Goal: Task Accomplishment & Management: Complete application form

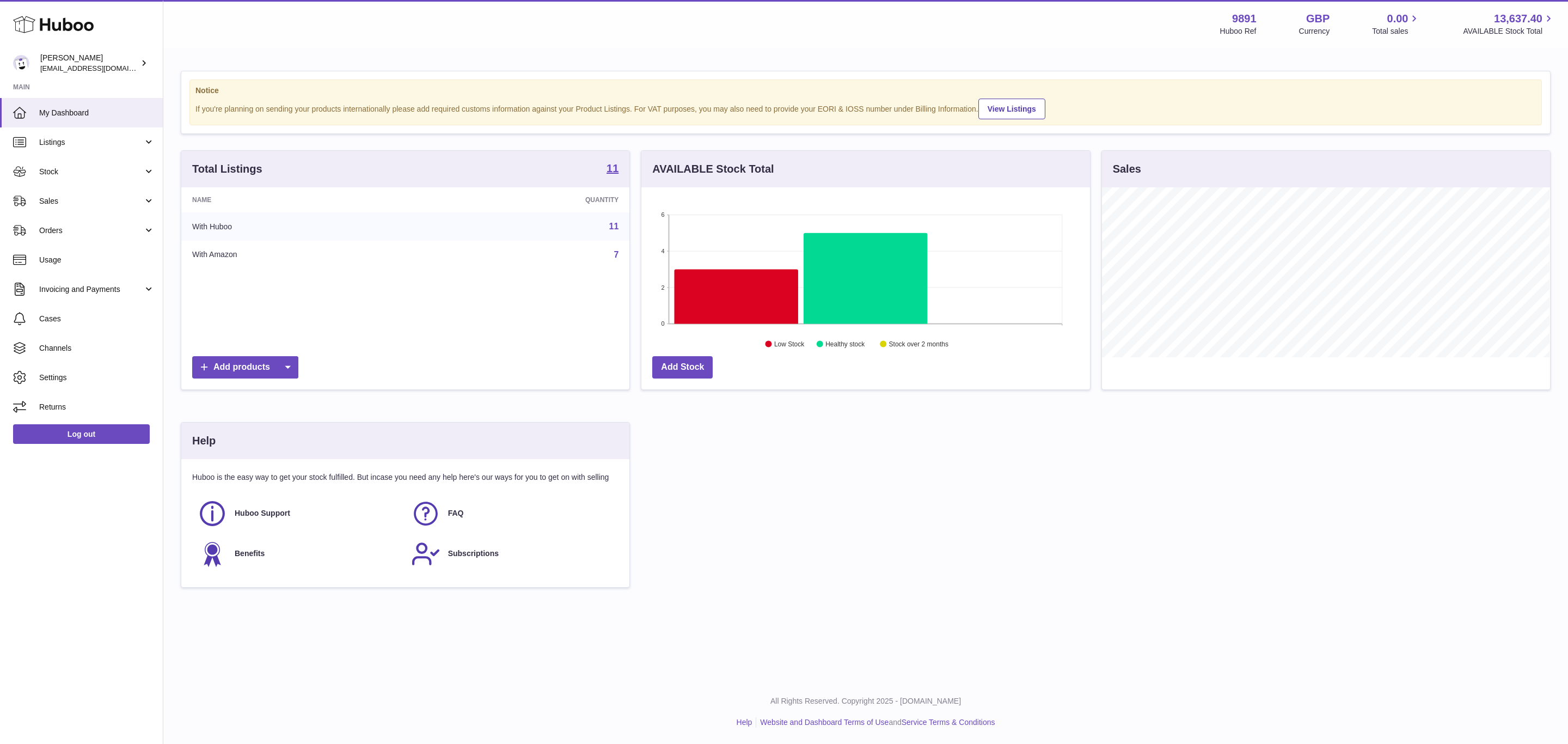
scroll to position [170, 448]
click at [56, 179] on link "Stock" at bounding box center [81, 171] width 163 height 29
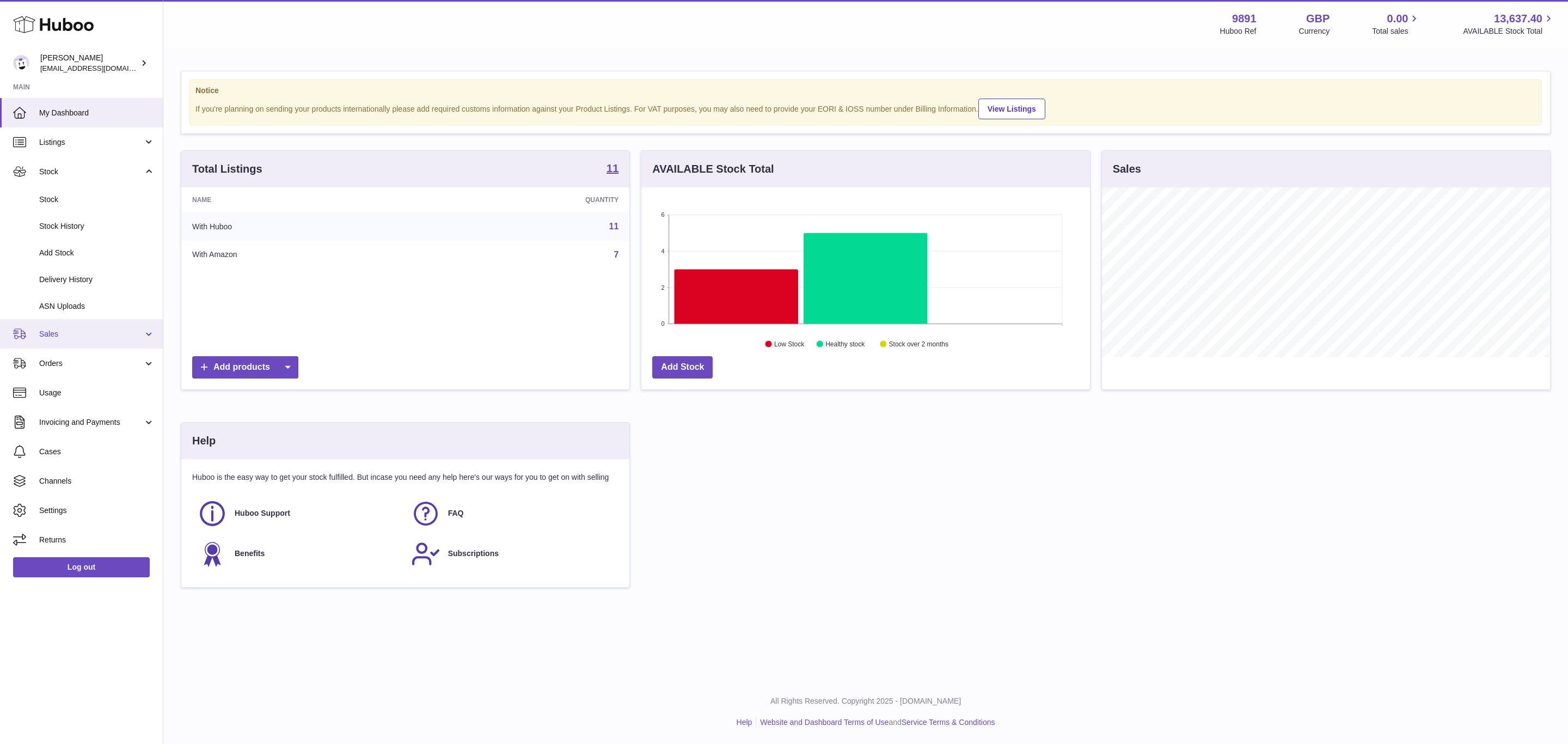
click at [59, 335] on span "Sales" at bounding box center [91, 334] width 104 height 10
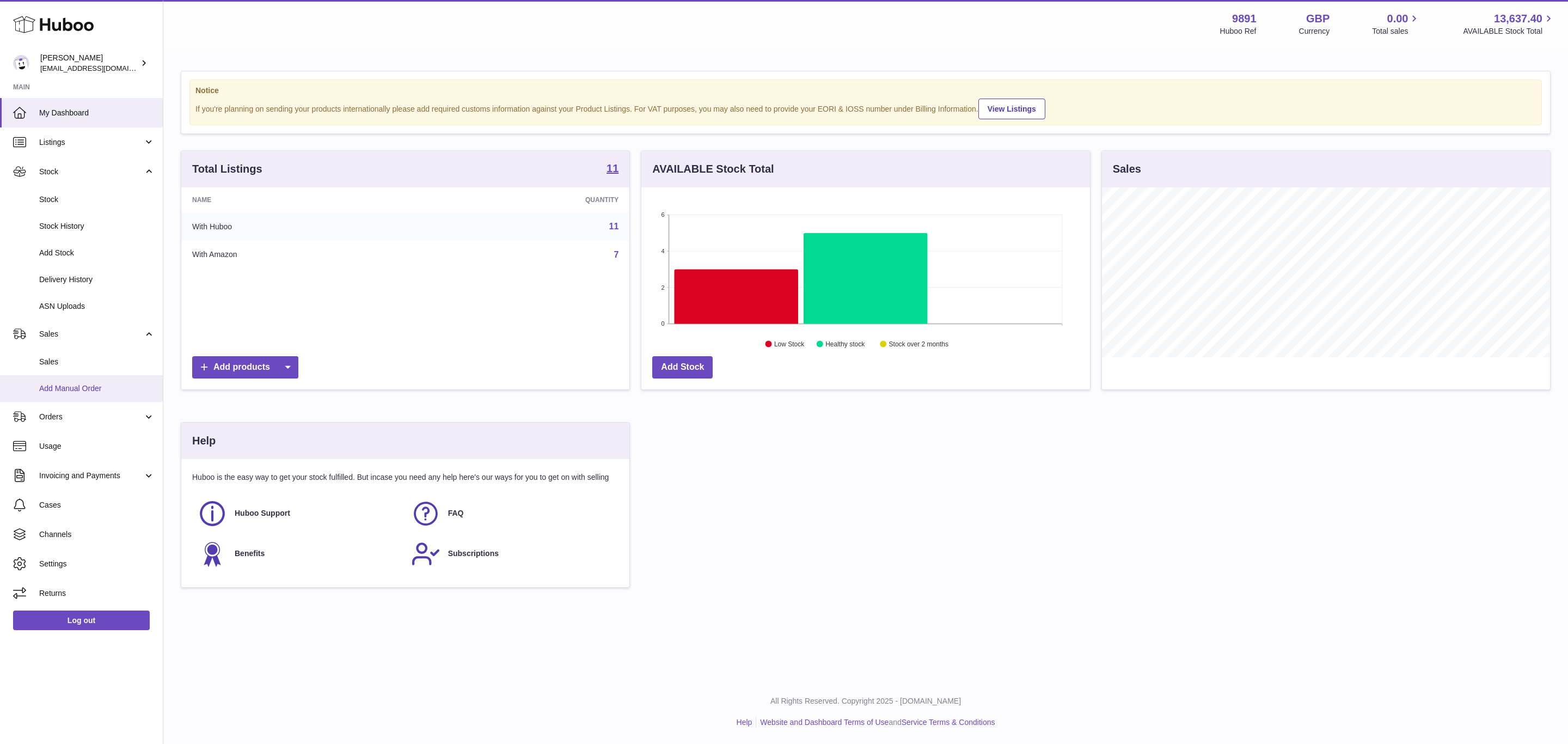
click at [69, 386] on span "Add Manual Order" at bounding box center [97, 389] width 116 height 10
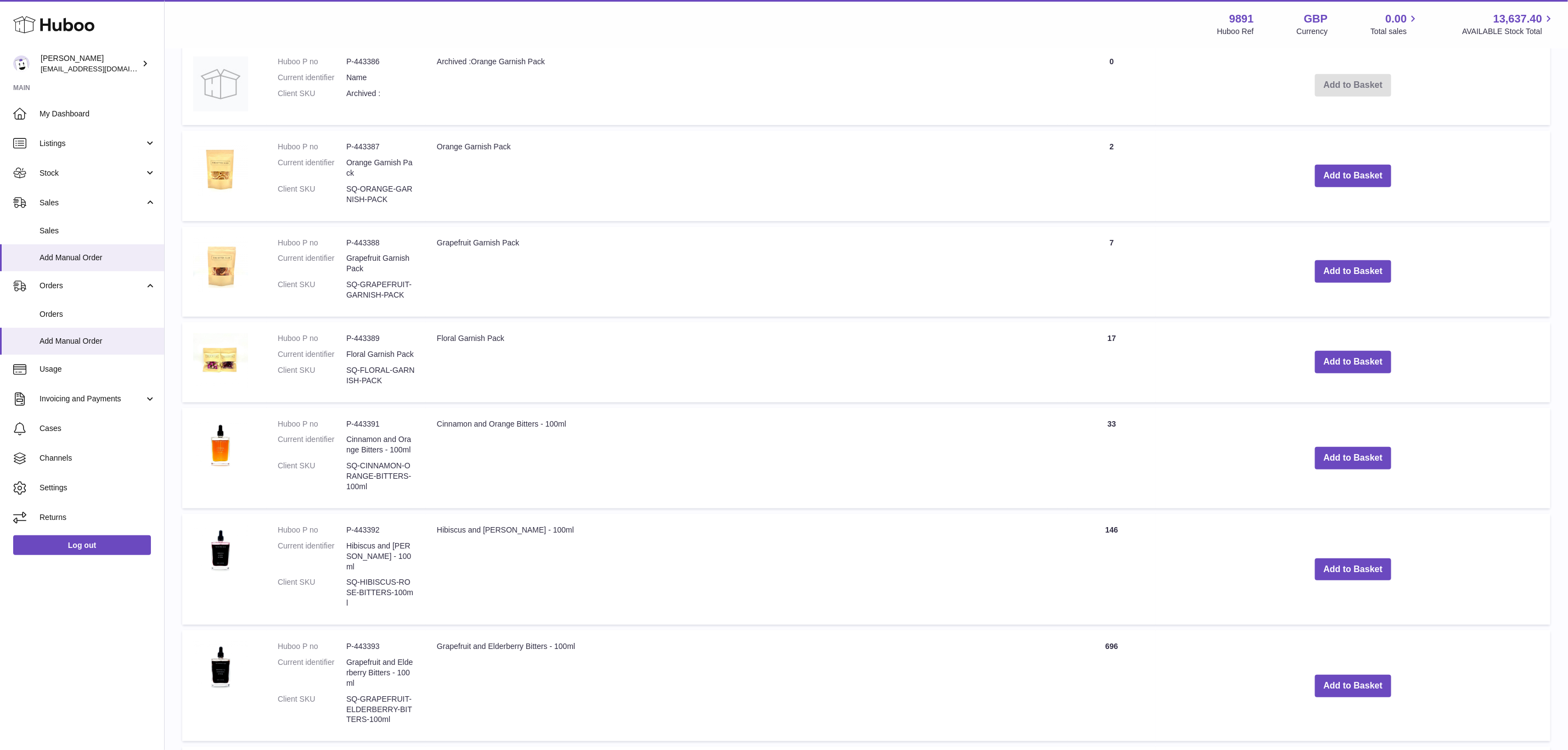
scroll to position [494, 0]
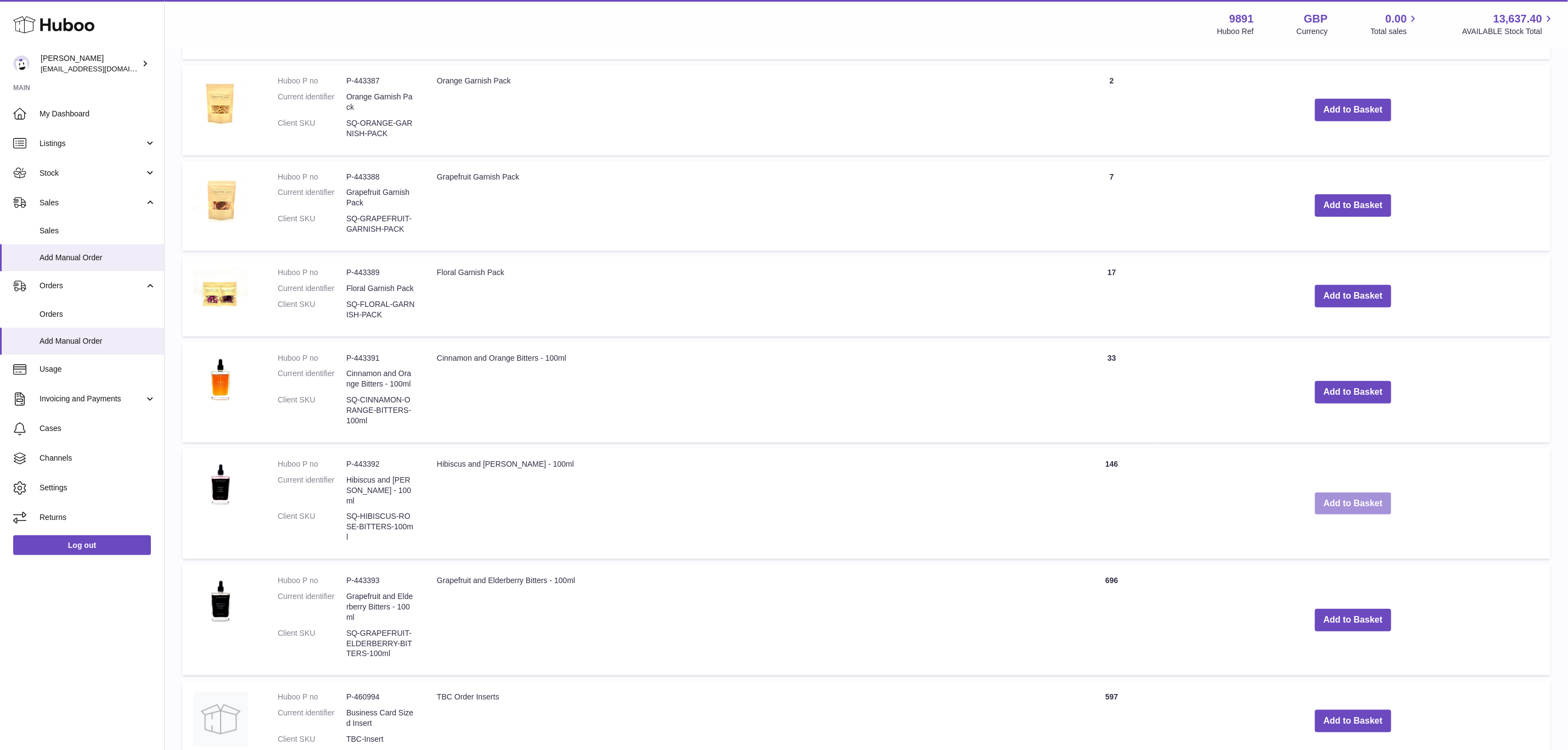
click at [1367, 511] on button "Add to Basket" at bounding box center [1353, 504] width 77 height 22
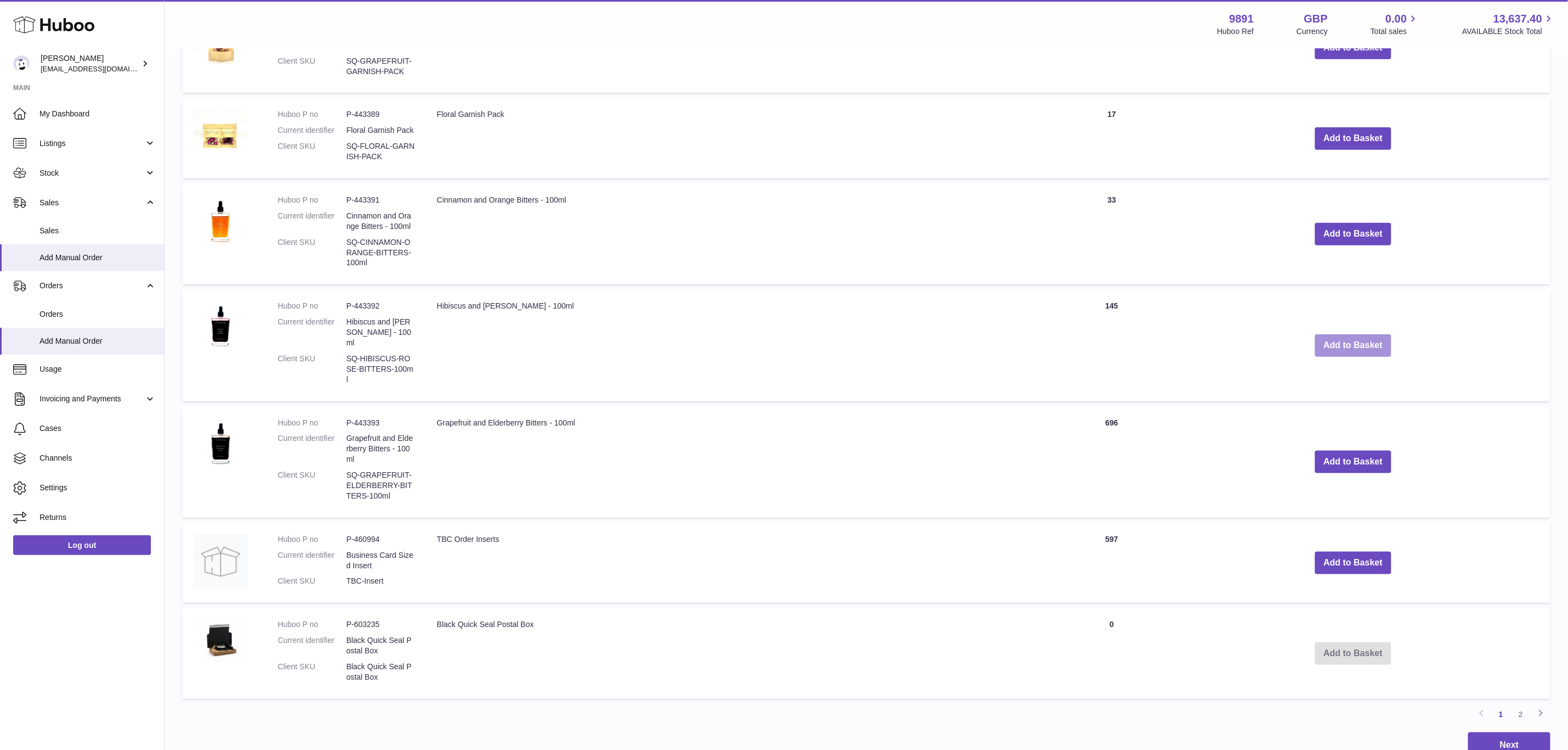
scroll to position [749, 0]
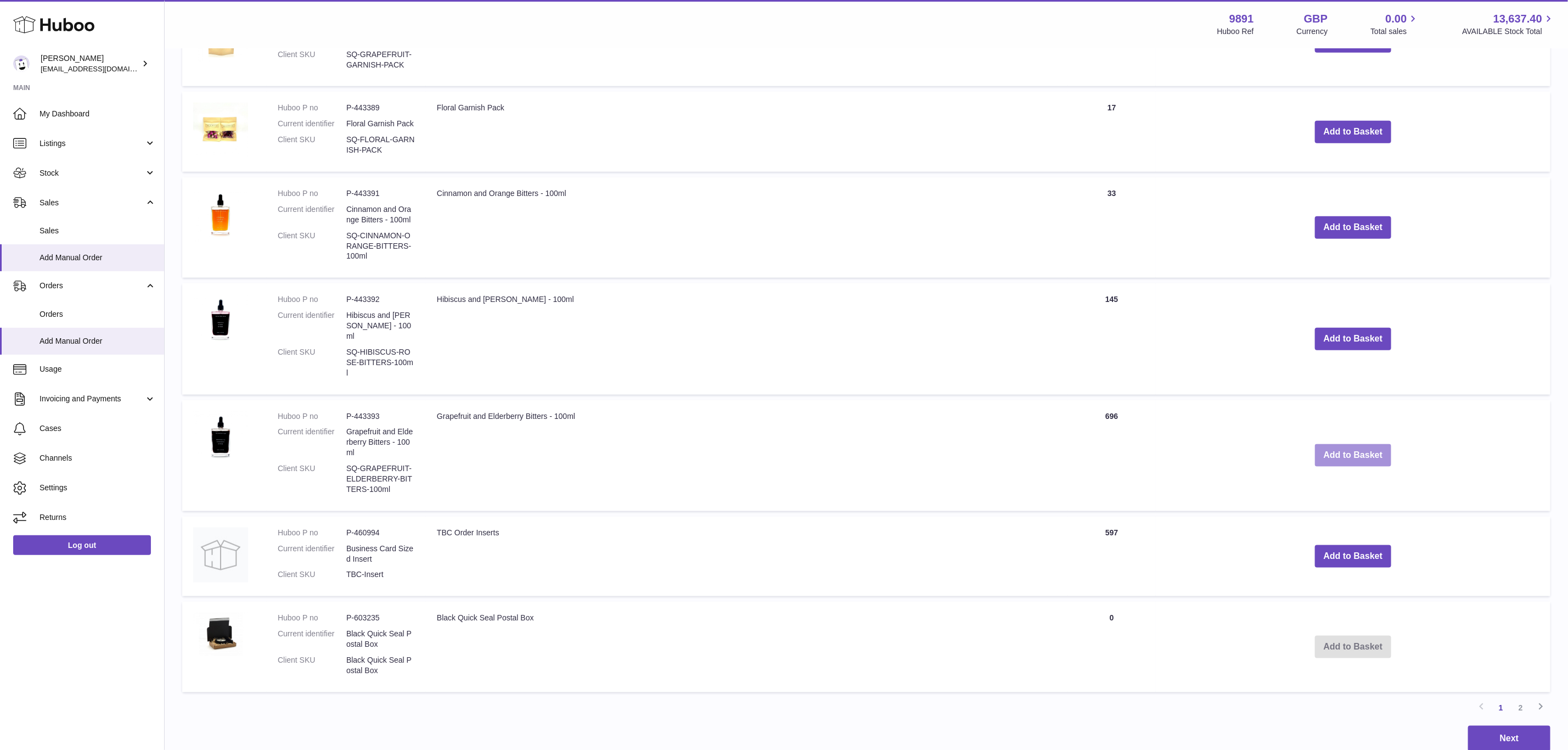
click at [1359, 445] on button "Add to Basket" at bounding box center [1353, 456] width 77 height 22
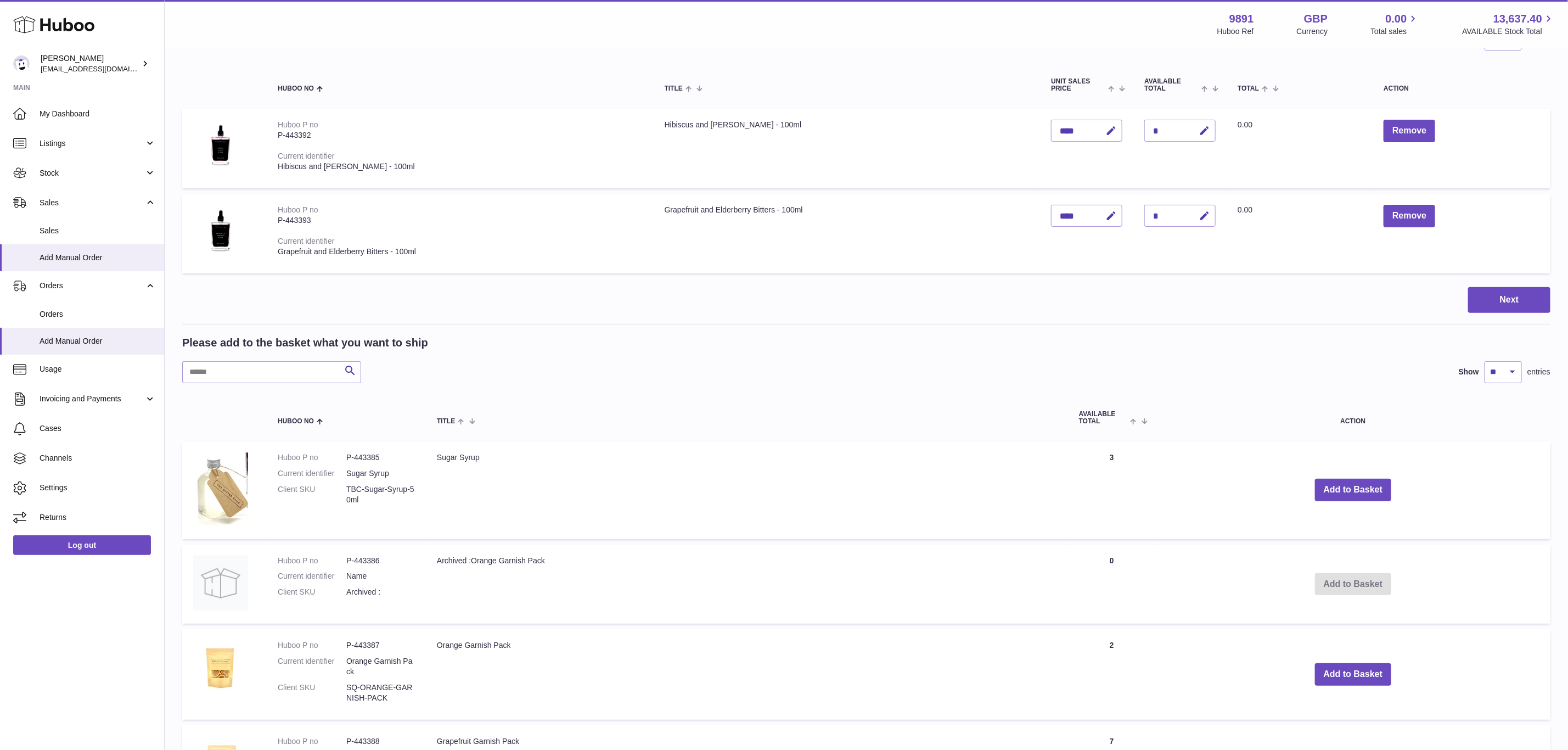
scroll to position [79, 0]
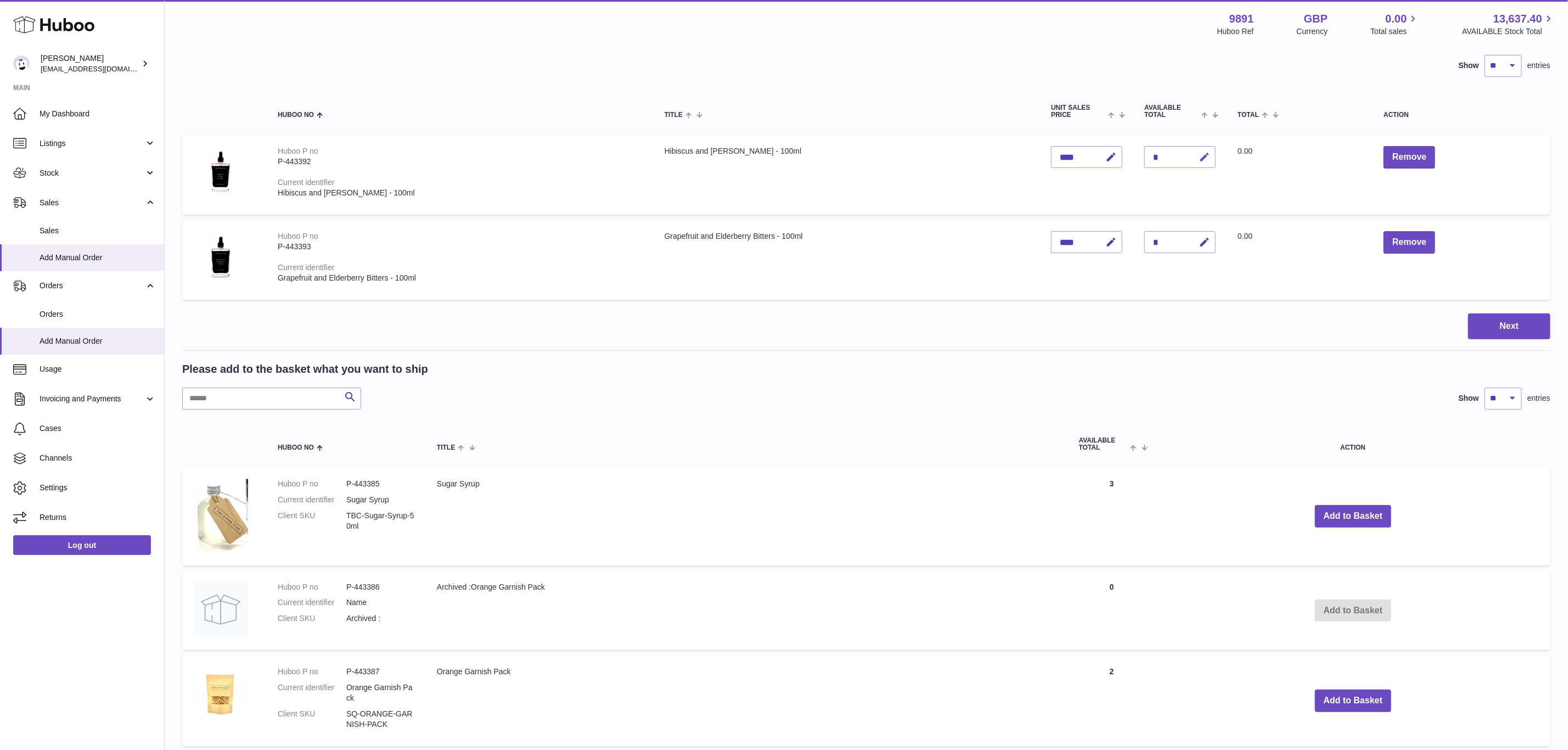
click at [1210, 153] on icon "button" at bounding box center [1204, 157] width 11 height 11
type input "*"
click at [1192, 148] on button "submit" at bounding box center [1203, 157] width 21 height 18
click at [1210, 238] on icon "button" at bounding box center [1204, 242] width 11 height 11
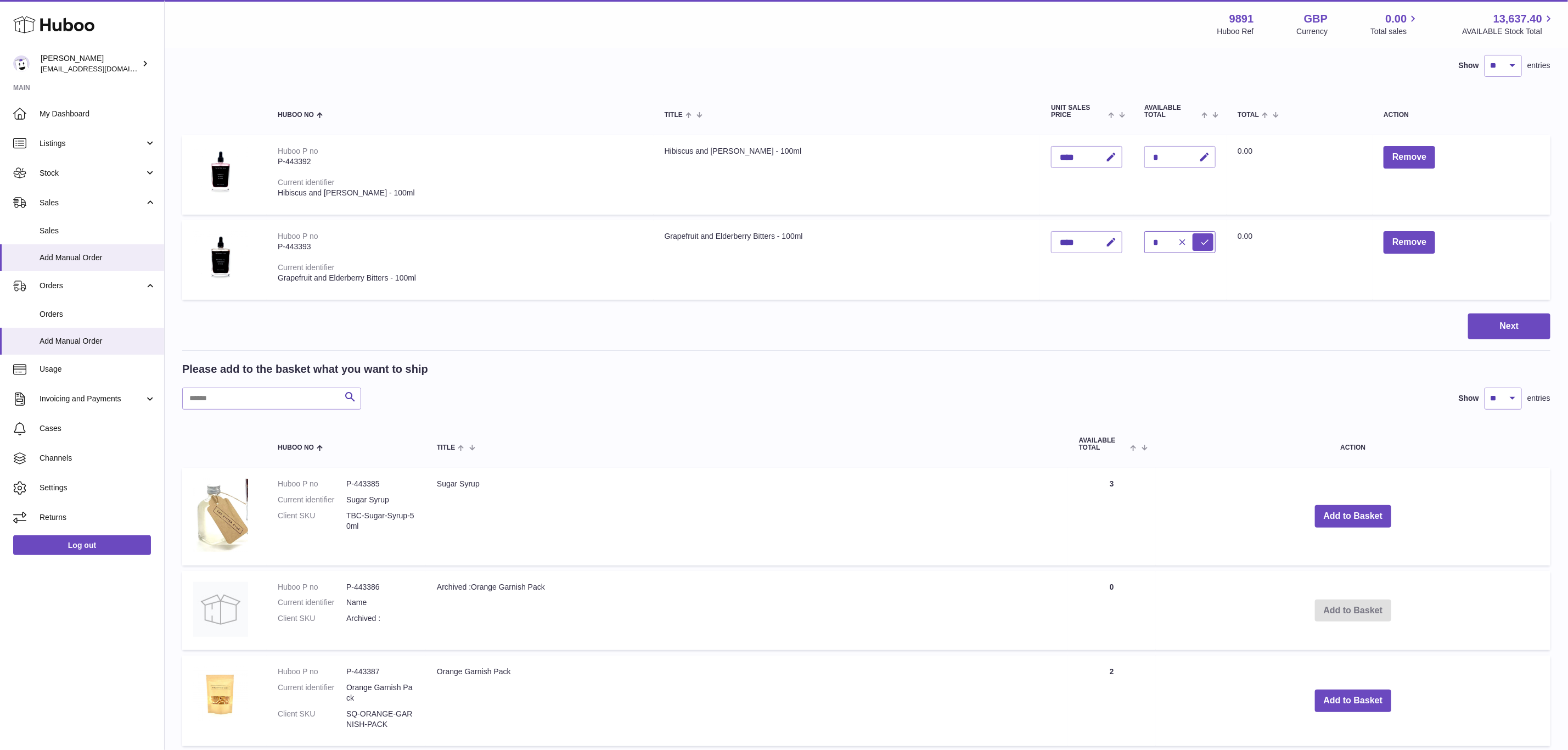
type input "*"
click at [1192, 233] on button "submit" at bounding box center [1203, 242] width 21 height 18
click at [1515, 329] on button "Next" at bounding box center [1509, 327] width 82 height 26
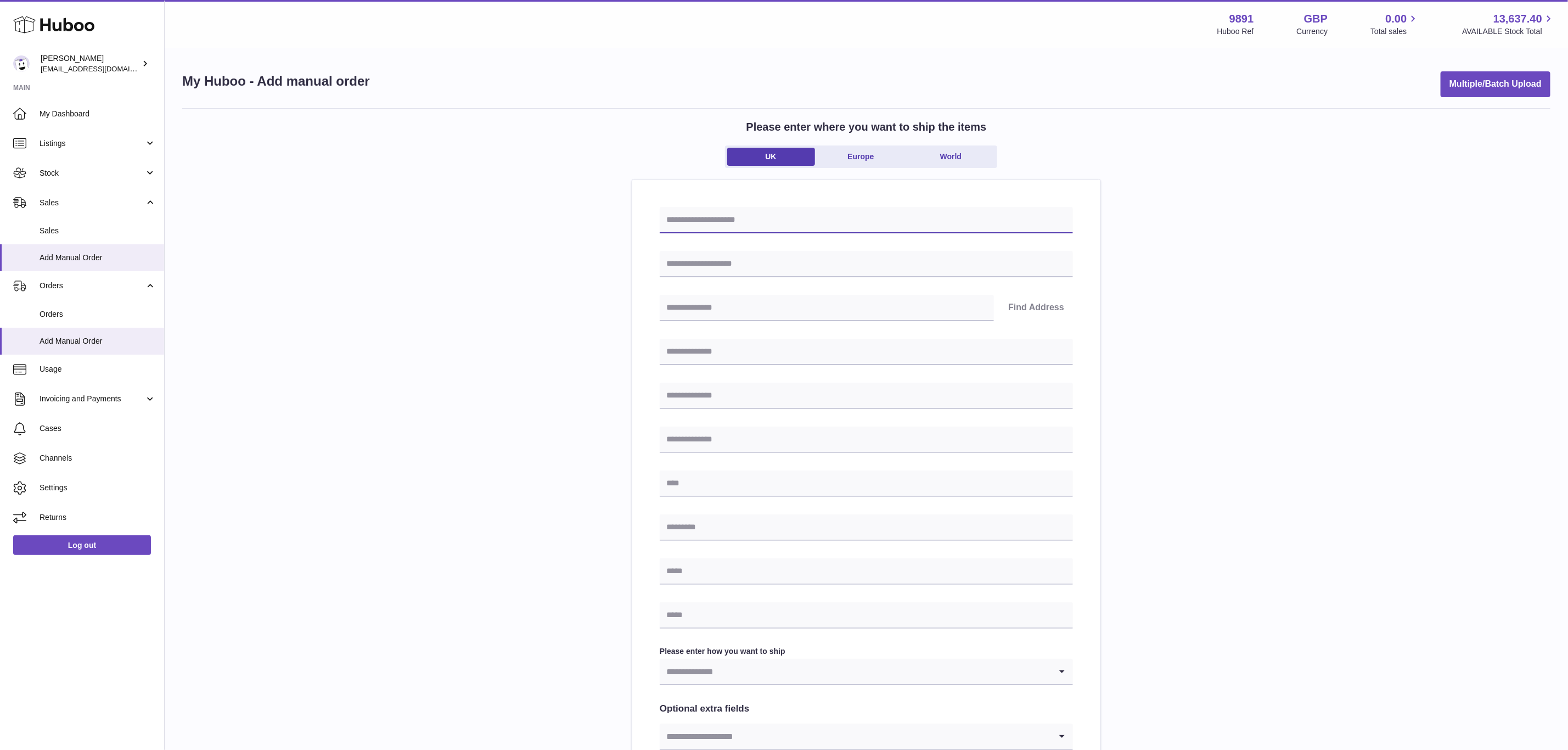
drag, startPoint x: 708, startPoint y: 213, endPoint x: 708, endPoint y: 224, distance: 11.0
click at [708, 213] on input "text" at bounding box center [866, 221] width 413 height 27
paste input "**********"
type input "**********"
drag, startPoint x: 705, startPoint y: 276, endPoint x: 705, endPoint y: 284, distance: 8.0
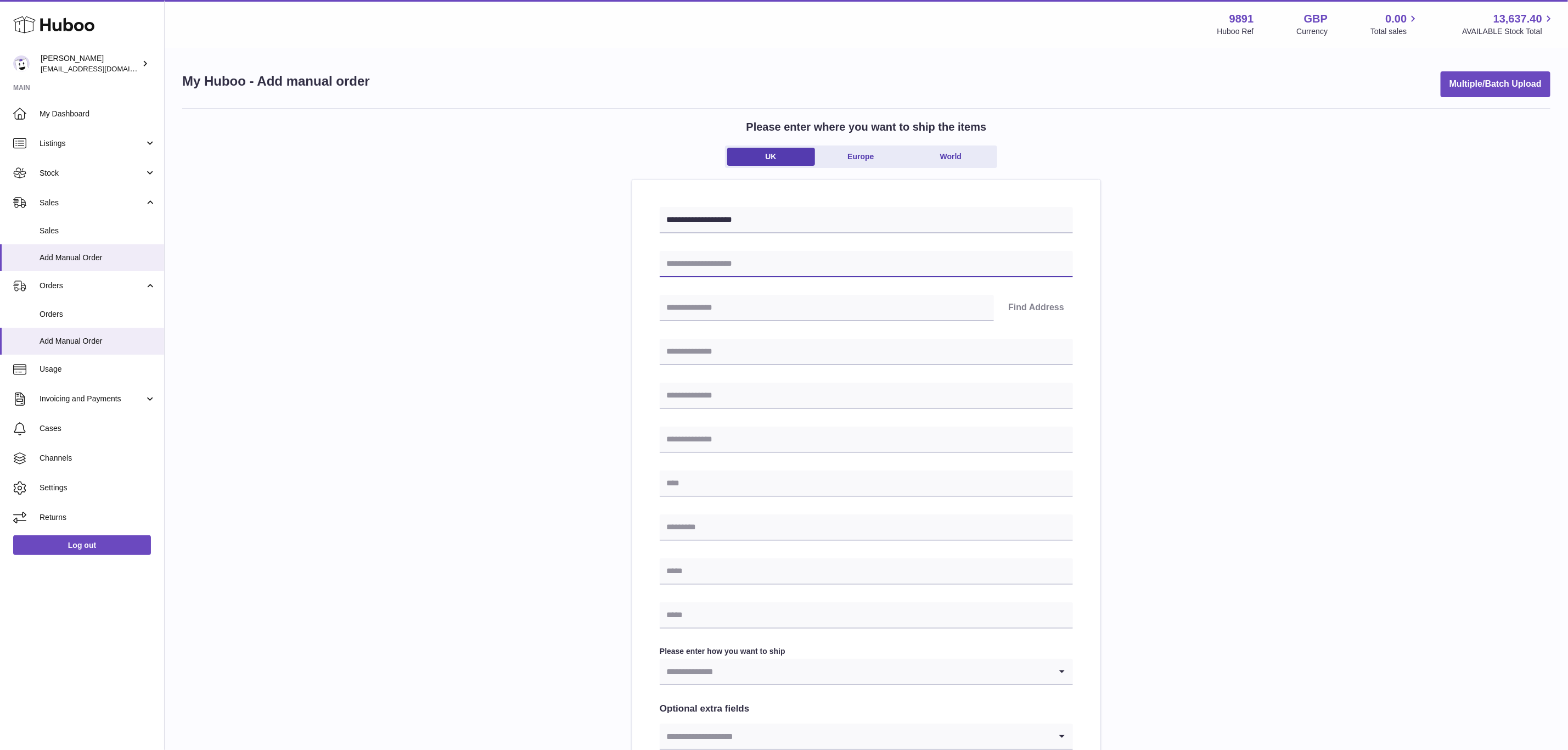
click at [705, 276] on input "text" at bounding box center [866, 264] width 413 height 27
paste input "**********"
type input "**********"
drag, startPoint x: 705, startPoint y: 357, endPoint x: 705, endPoint y: 393, distance: 36.0
click at [705, 357] on input "text" at bounding box center [866, 353] width 413 height 27
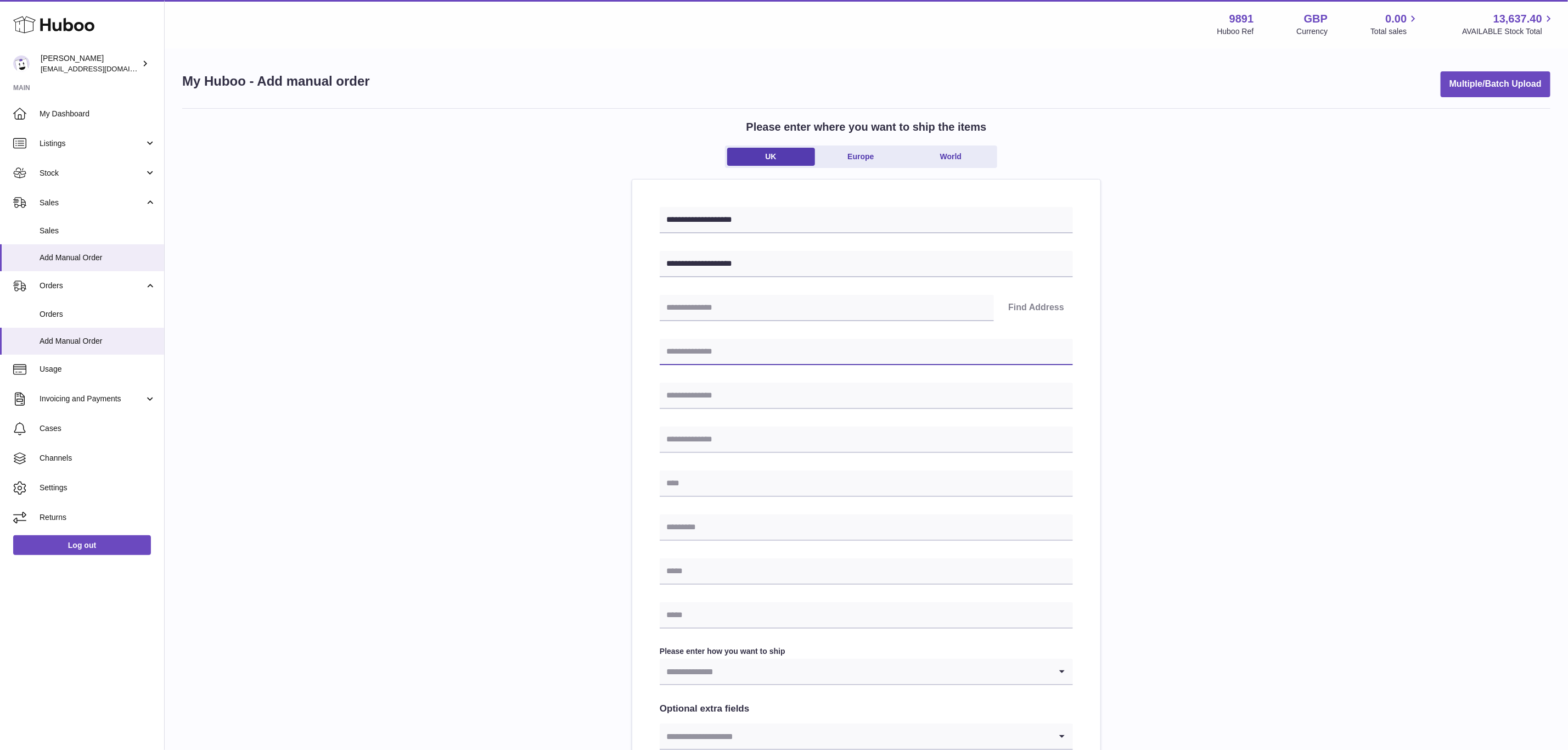
paste input "**********"
type input "**********"
click at [699, 496] on input "text" at bounding box center [866, 484] width 413 height 27
paste input "**********"
type input "**********"
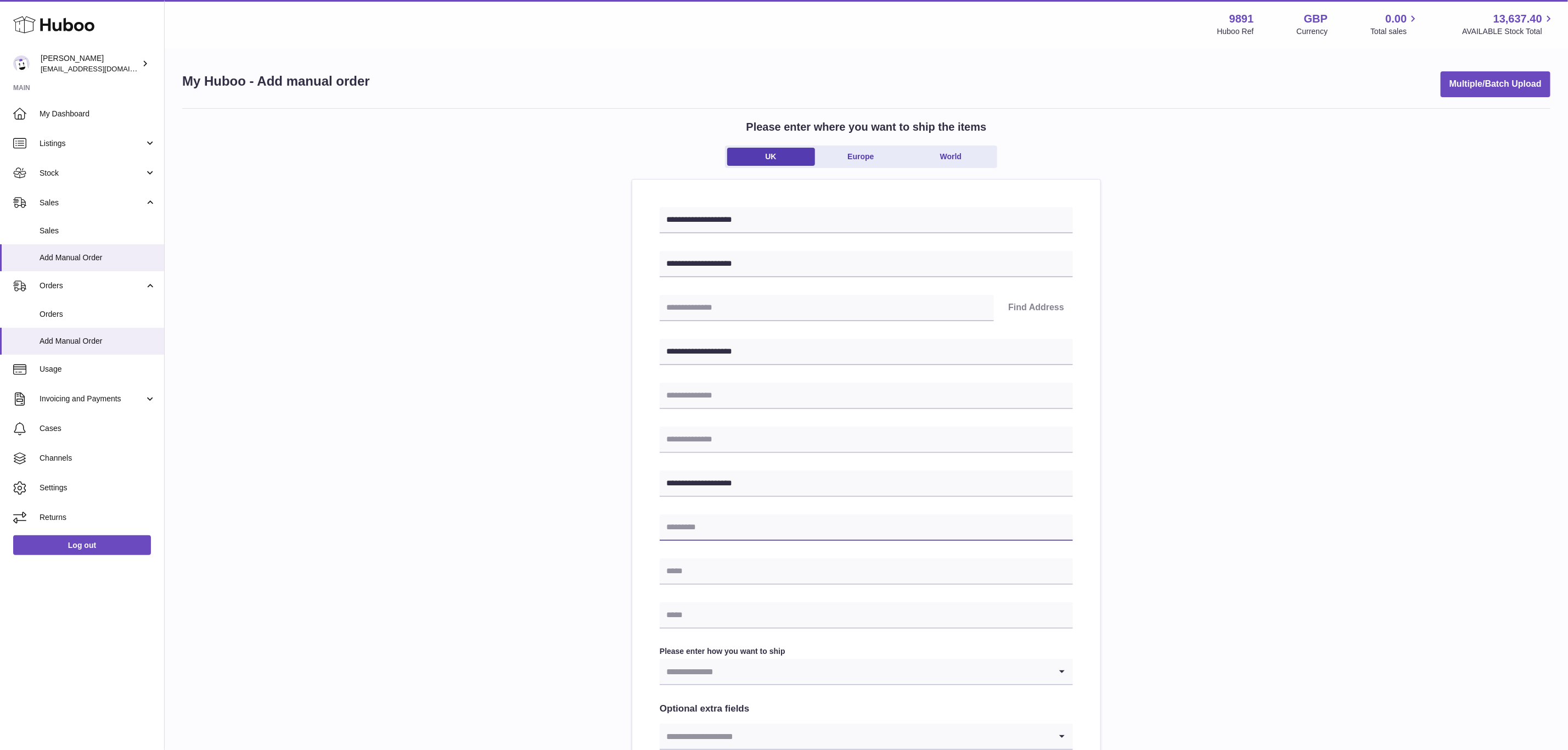
click at [699, 534] on input "text" at bounding box center [866, 528] width 413 height 27
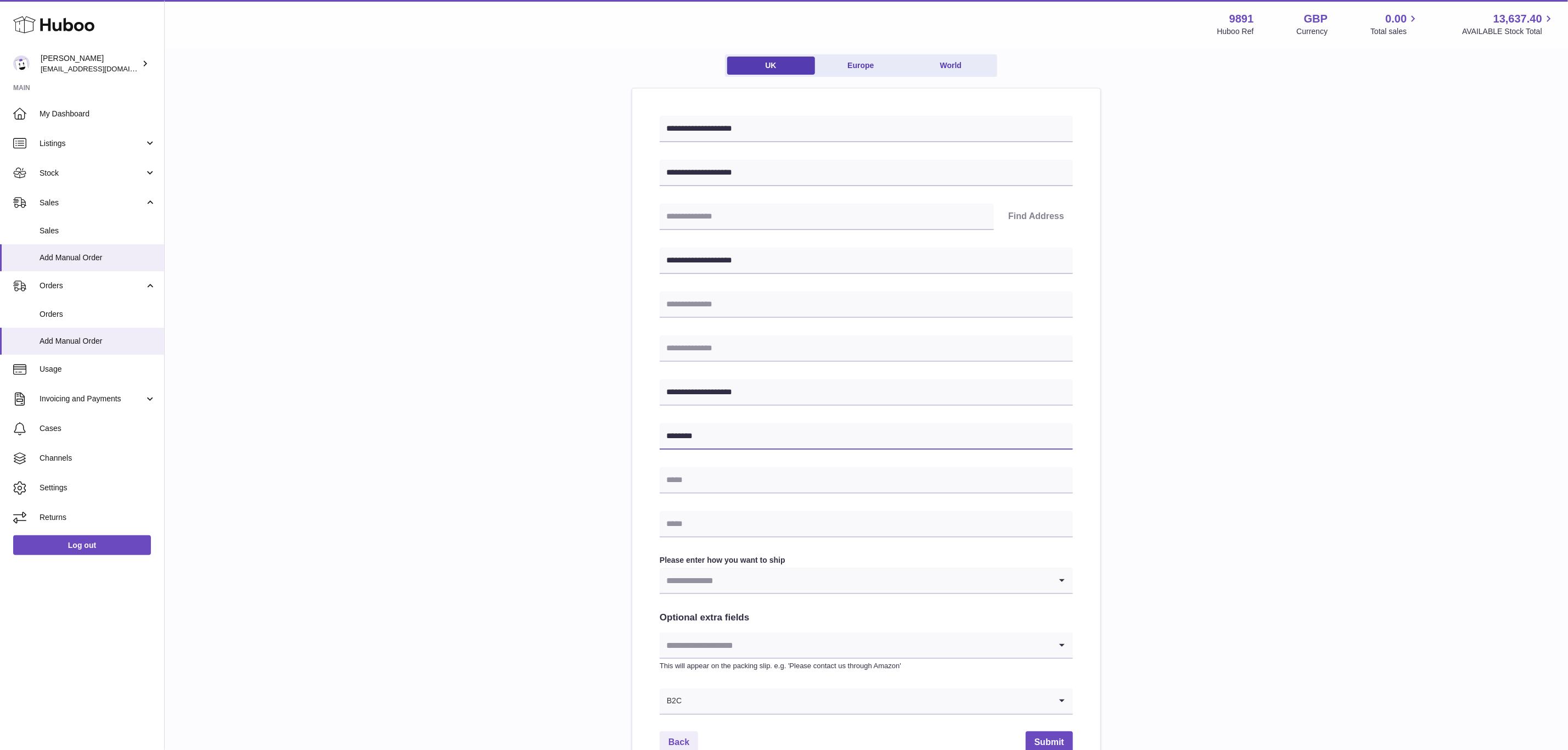
scroll to position [210, 0]
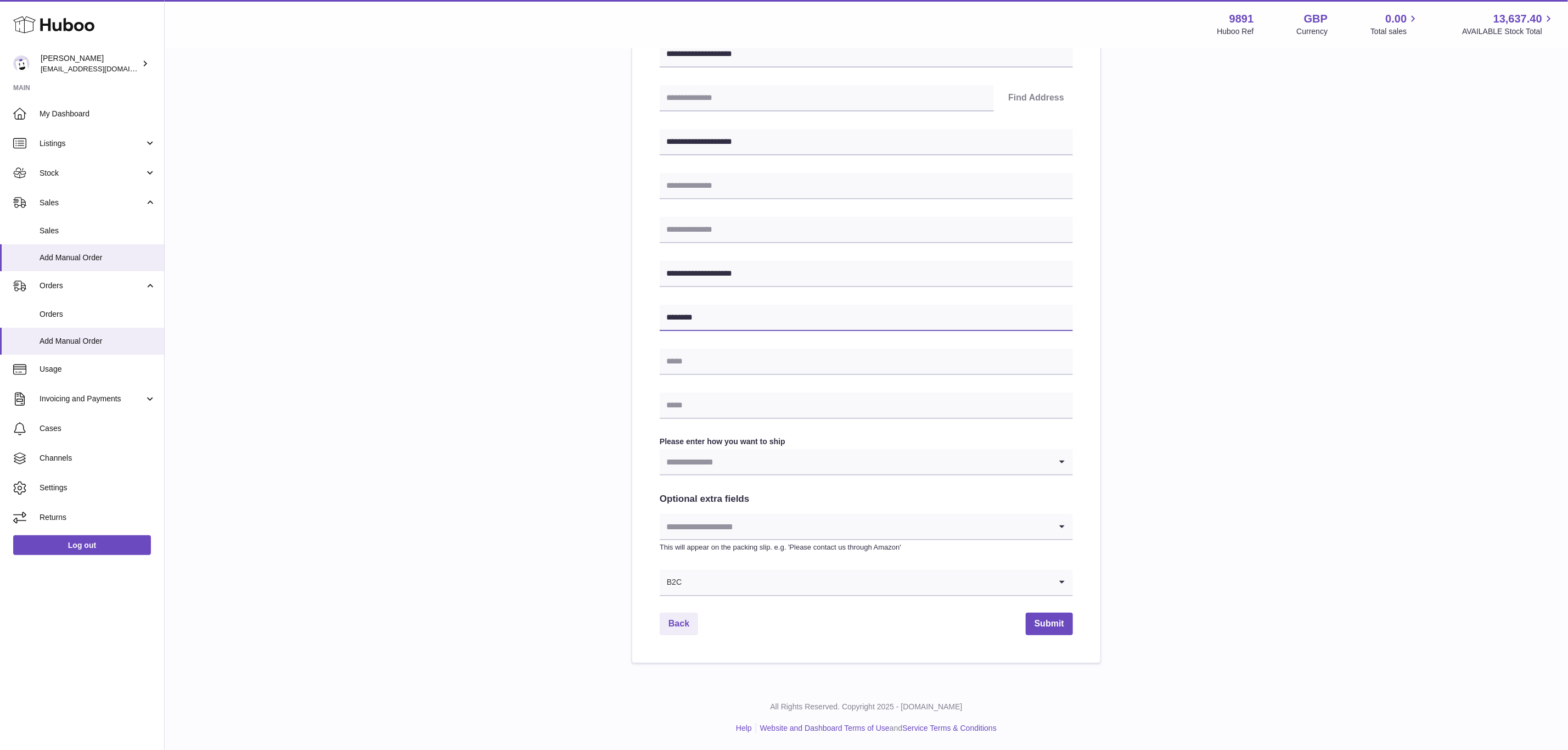
type input "********"
drag, startPoint x: 697, startPoint y: 593, endPoint x: 697, endPoint y: 614, distance: 21.0
click at [697, 592] on input "Search for option" at bounding box center [856, 583] width 392 height 25
click at [696, 635] on li "B2B" at bounding box center [866, 634] width 412 height 22
click at [698, 462] on input "Search for option" at bounding box center [856, 462] width 392 height 25
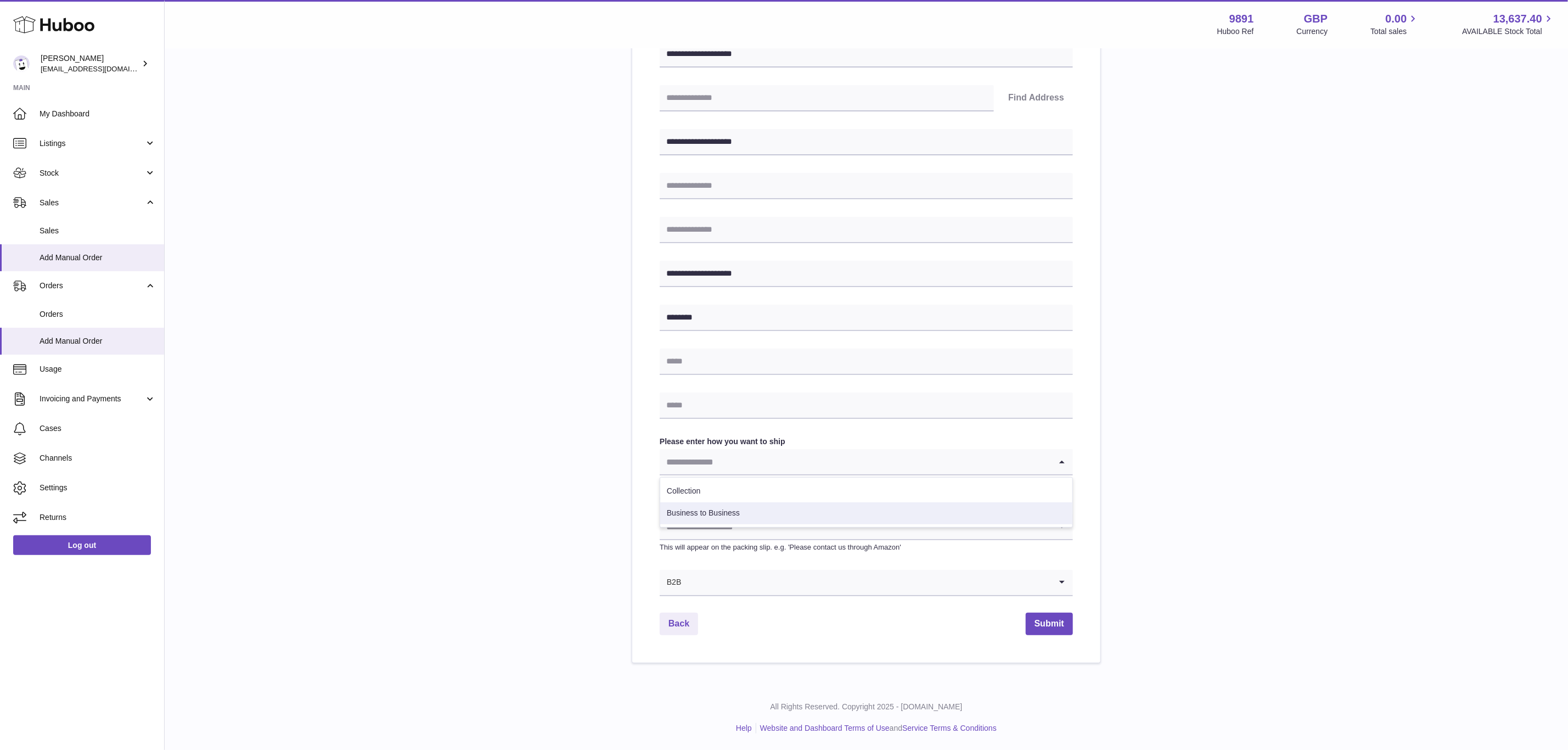
click at [705, 520] on li "Business to Business" at bounding box center [866, 513] width 412 height 22
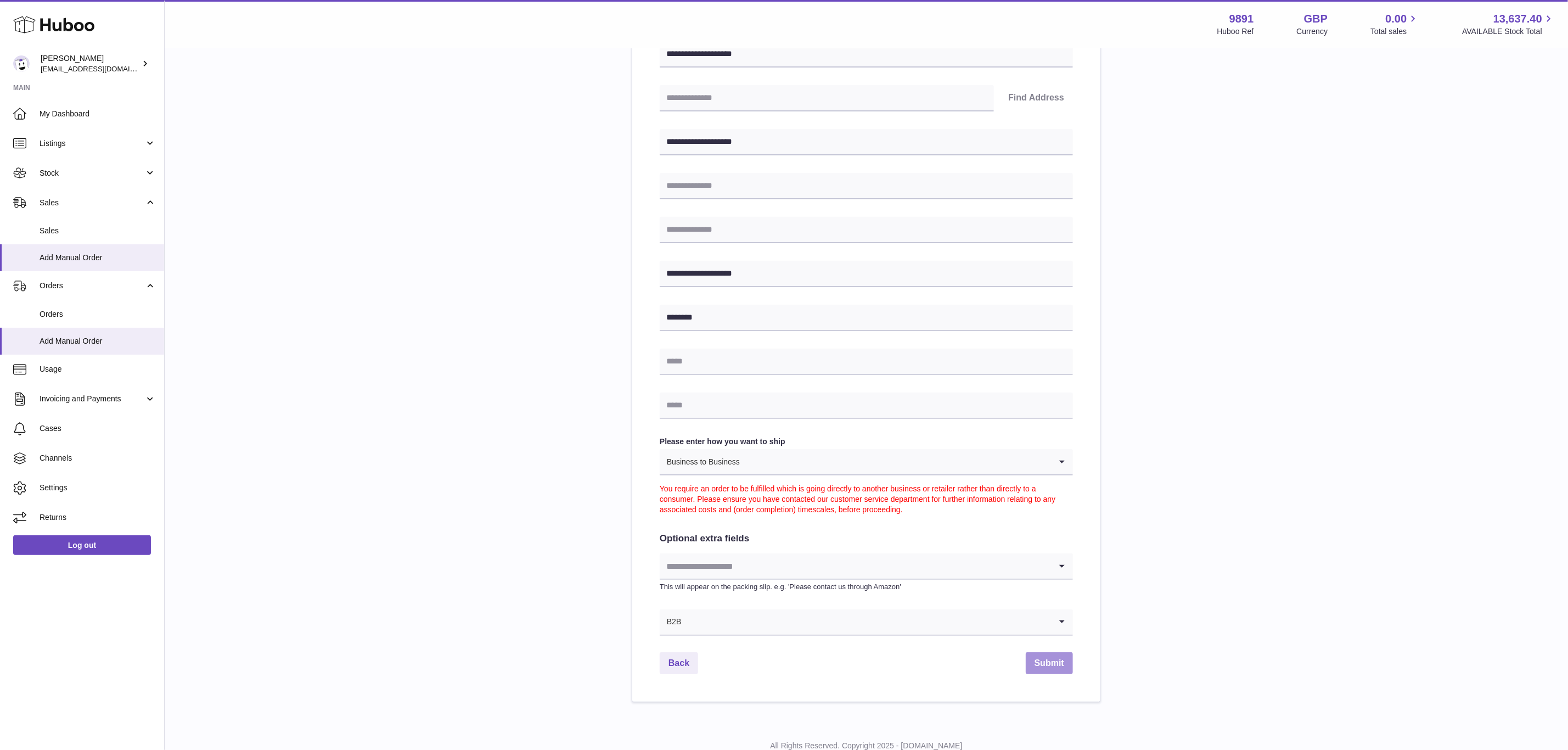
click at [1047, 664] on button "Submit" at bounding box center [1049, 664] width 47 height 22
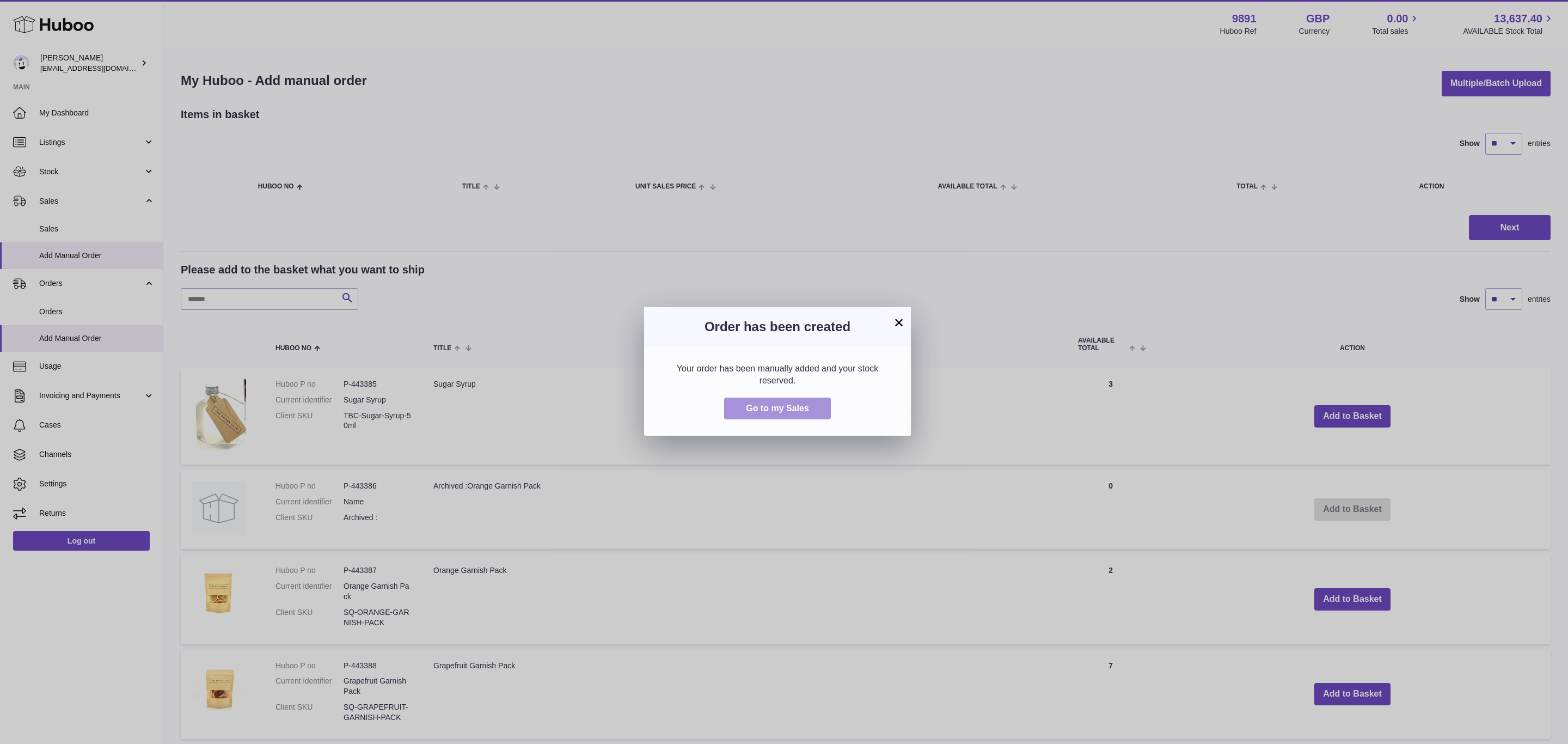
click at [797, 406] on span "Go to my Sales" at bounding box center [777, 408] width 63 height 9
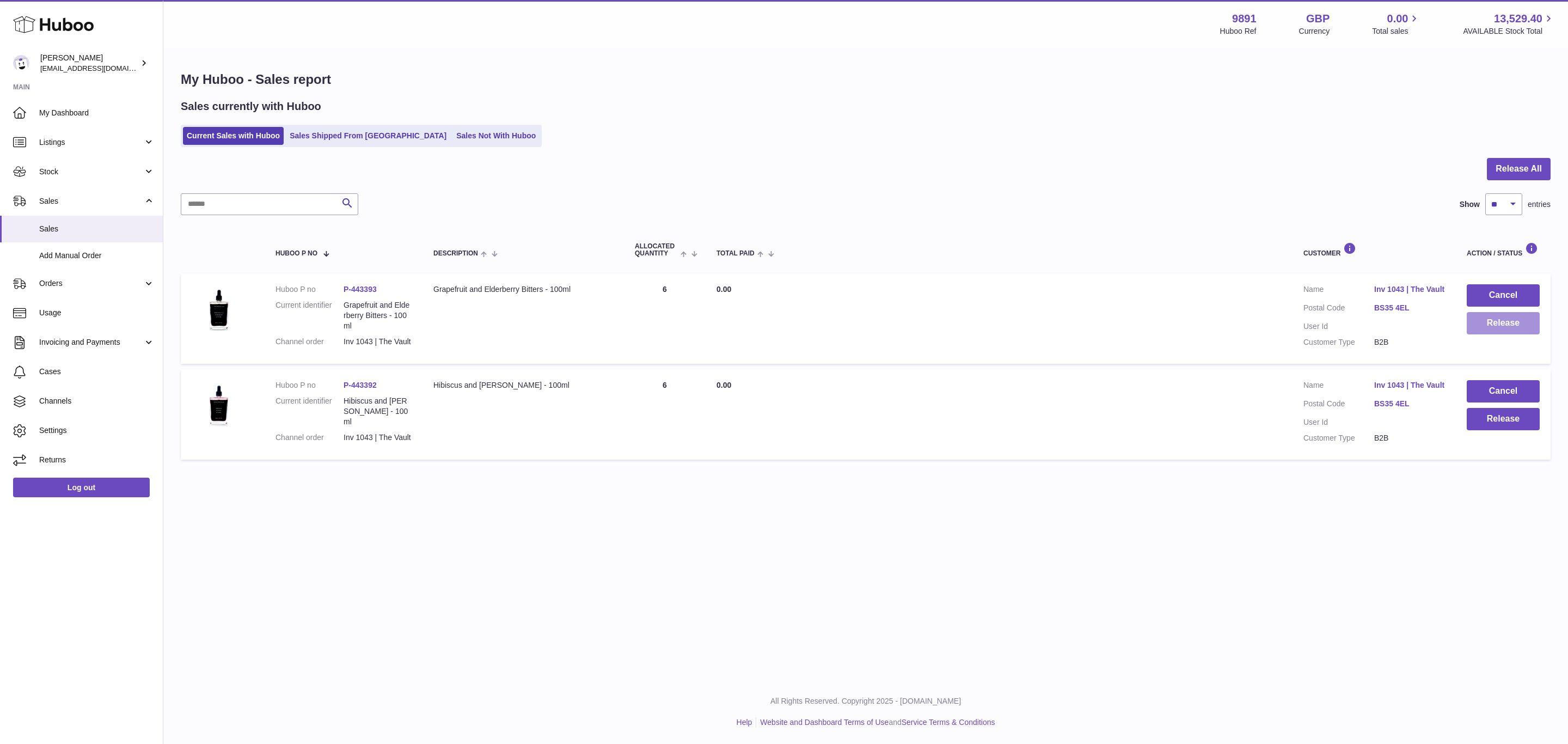
click at [1513, 318] on button "Release" at bounding box center [1503, 323] width 73 height 22
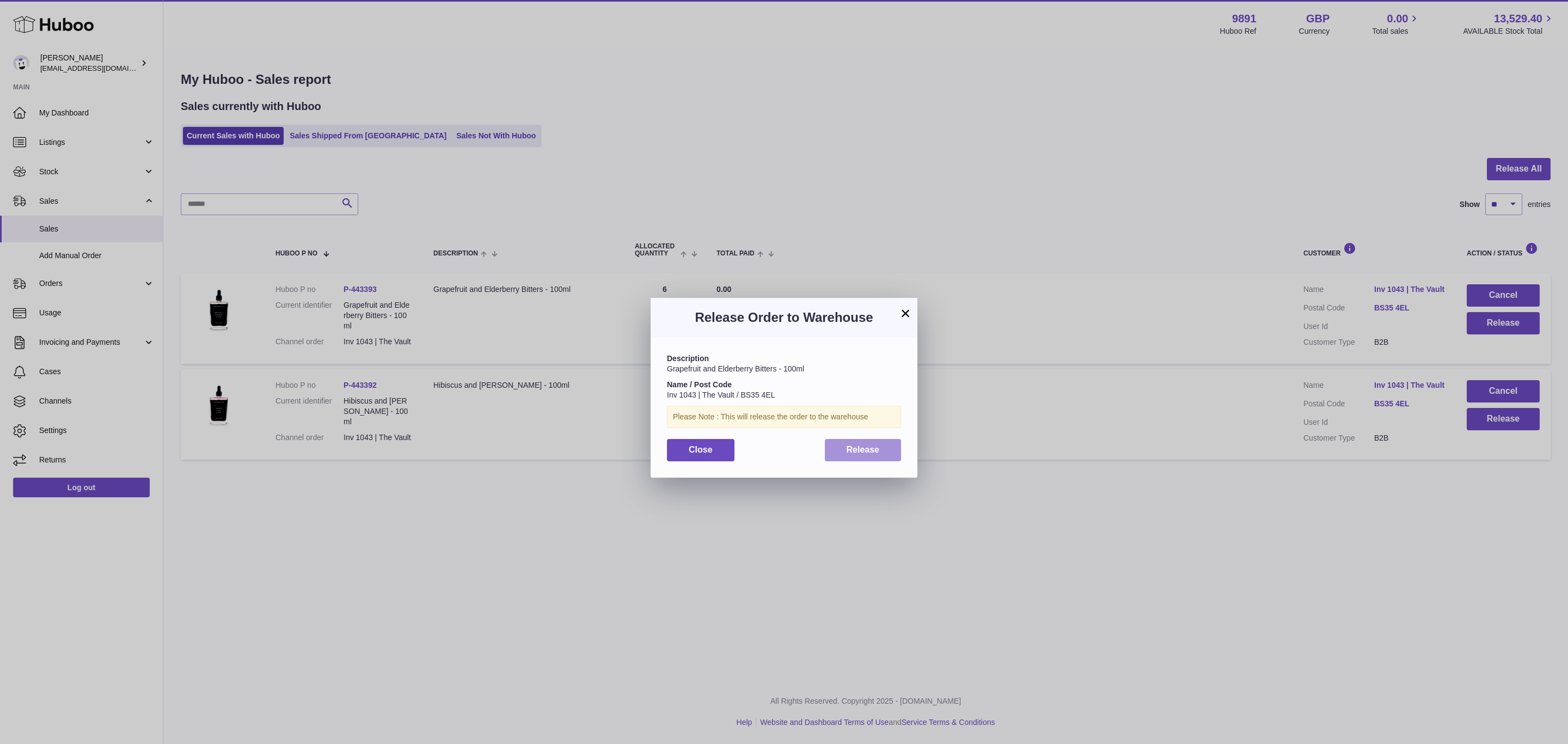
click at [840, 455] on button "Release" at bounding box center [863, 450] width 77 height 22
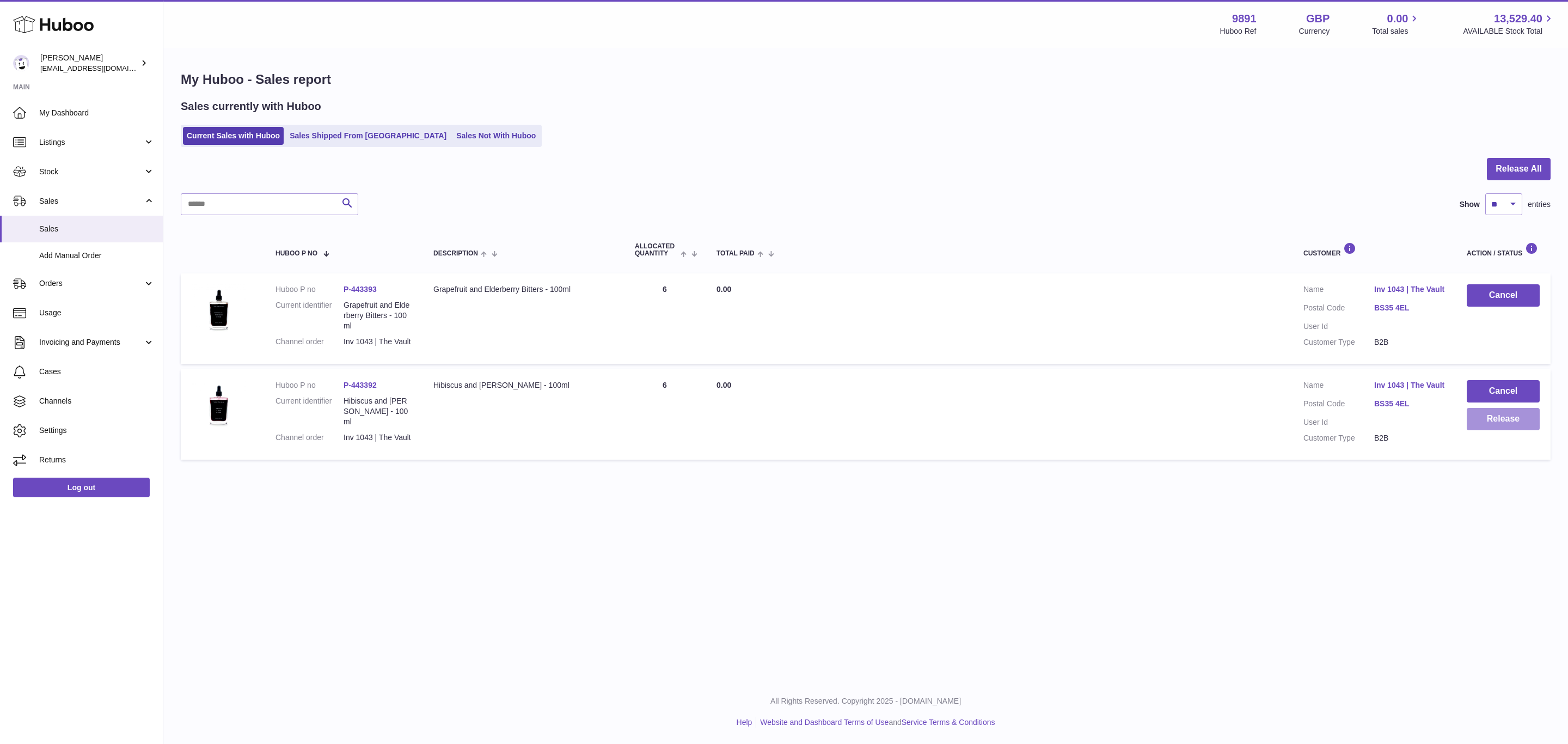
click at [1510, 431] on button "Release" at bounding box center [1503, 419] width 73 height 22
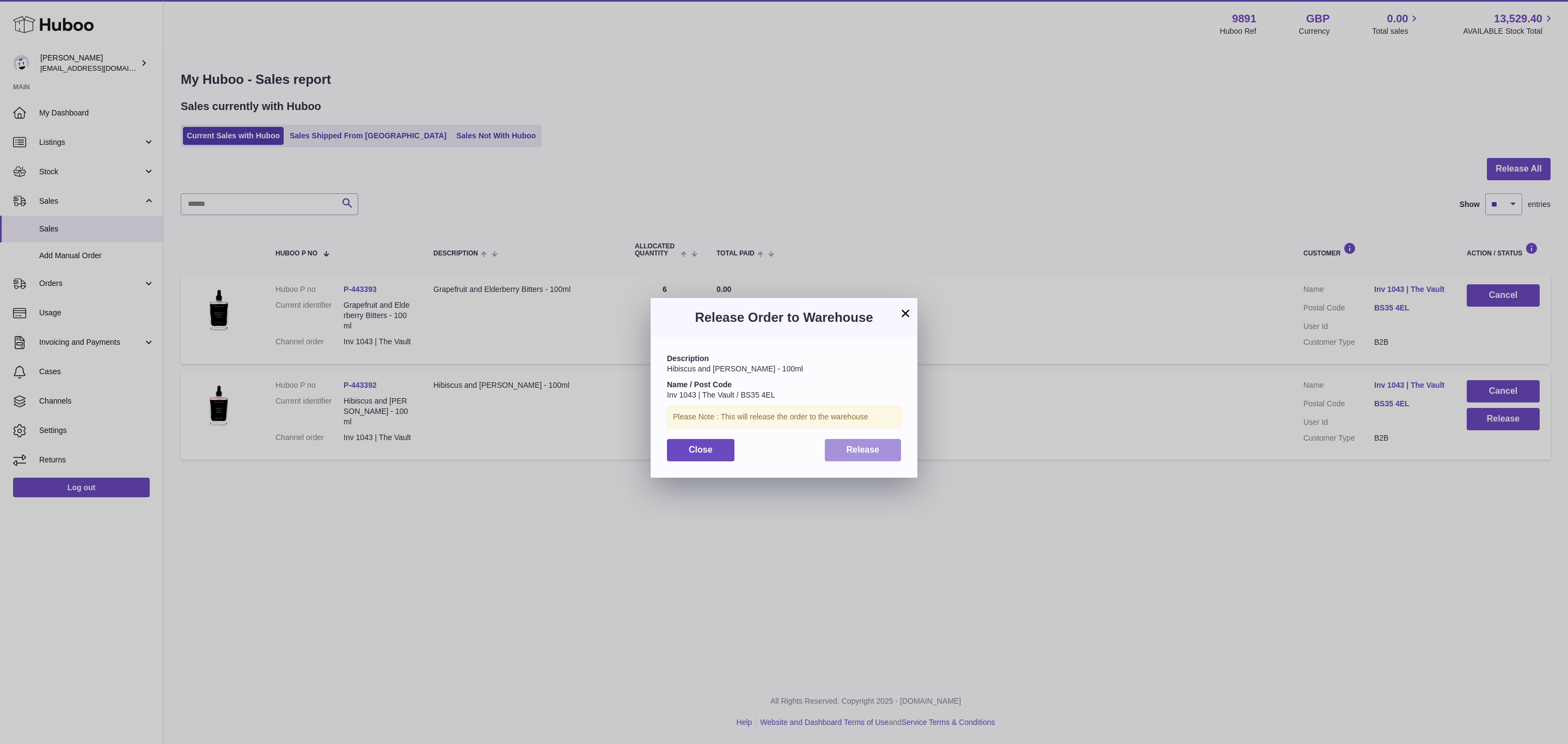
click at [868, 445] on span "Release" at bounding box center [863, 449] width 33 height 9
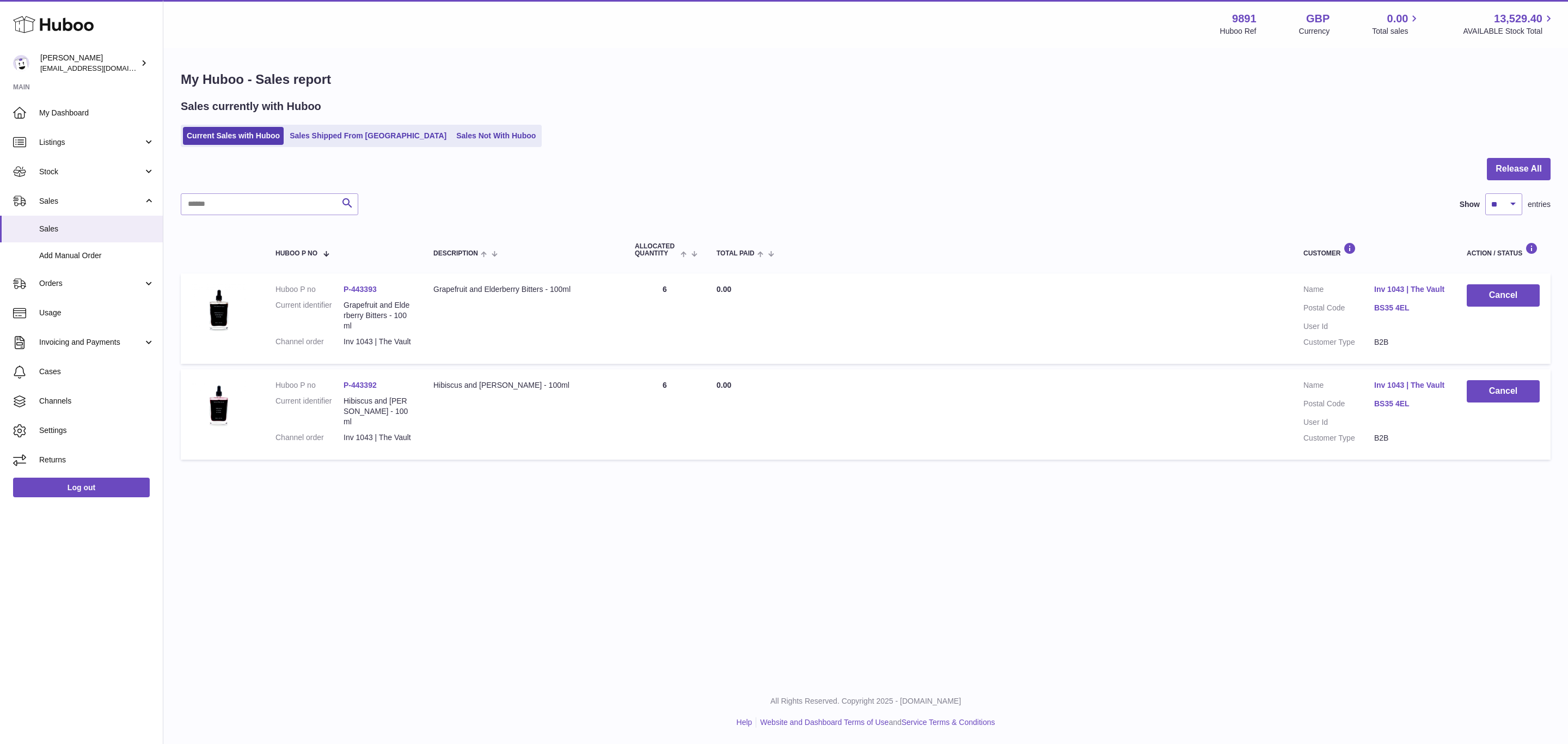
drag, startPoint x: 394, startPoint y: 286, endPoint x: 353, endPoint y: 293, distance: 41.6
click at [353, 293] on dd "P-443393" at bounding box center [377, 289] width 68 height 10
copy link "443393"
drag, startPoint x: 391, startPoint y: 397, endPoint x: 354, endPoint y: 396, distance: 37.0
click at [354, 391] on dd "P-443392" at bounding box center [377, 385] width 68 height 10
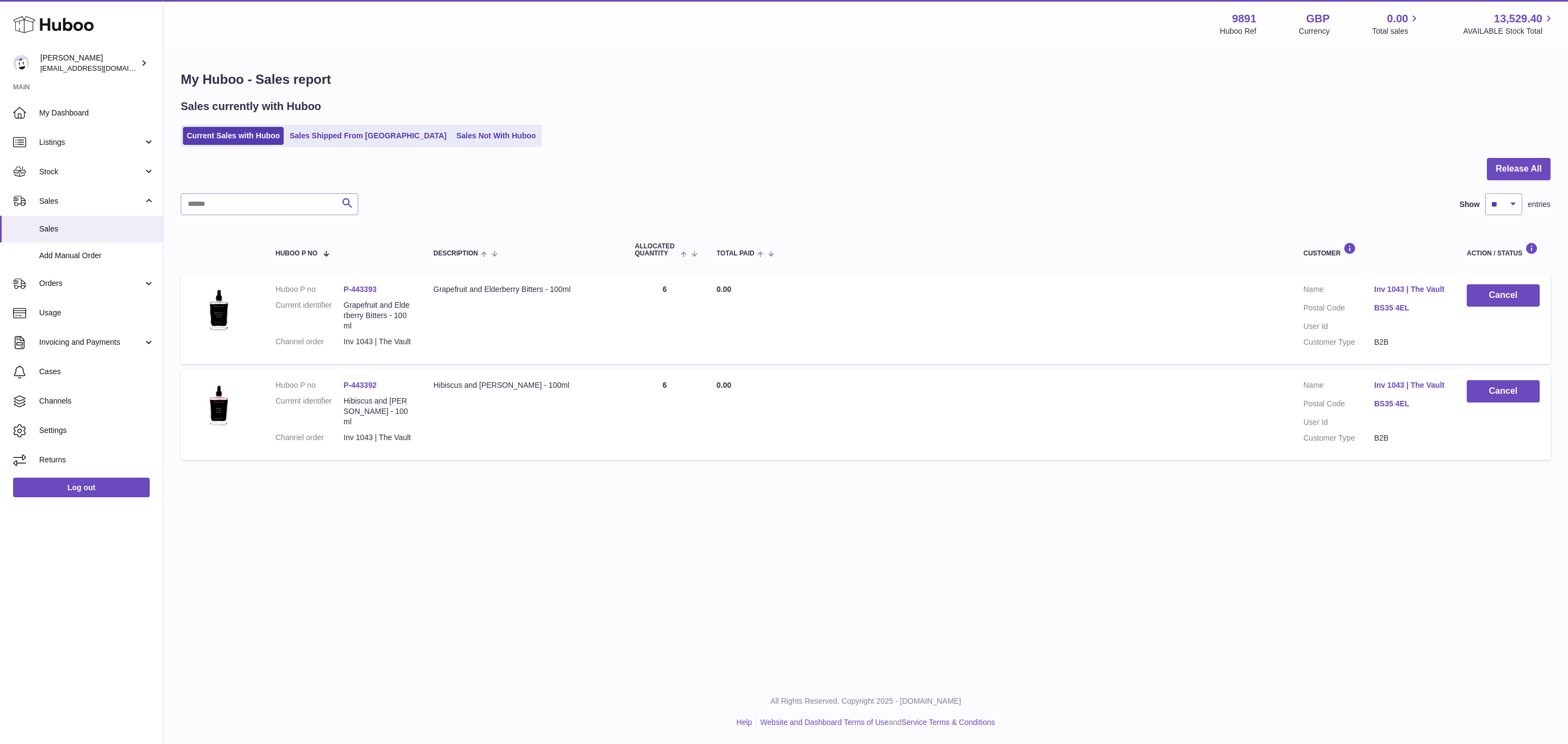
copy link "443392"
